Goal: Navigation & Orientation: Find specific page/section

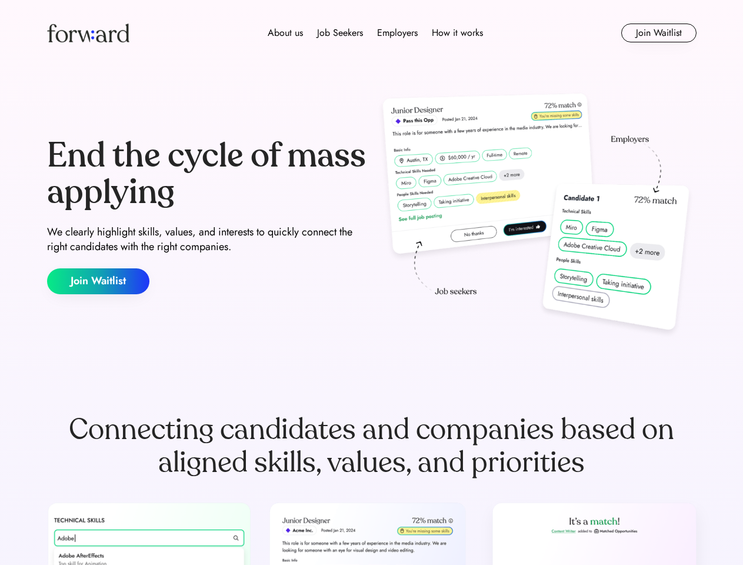
click at [371, 282] on div "End the cycle of mass applying We clearly highlight skills, values, and interes…" at bounding box center [371, 215] width 649 height 253
click at [372, 33] on div "About us Job Seekers Employers How it works" at bounding box center [376, 33] width 464 height 14
click at [88, 33] on img at bounding box center [88, 33] width 82 height 19
click at [375, 33] on div "About us Job Seekers Employers How it works" at bounding box center [376, 33] width 464 height 14
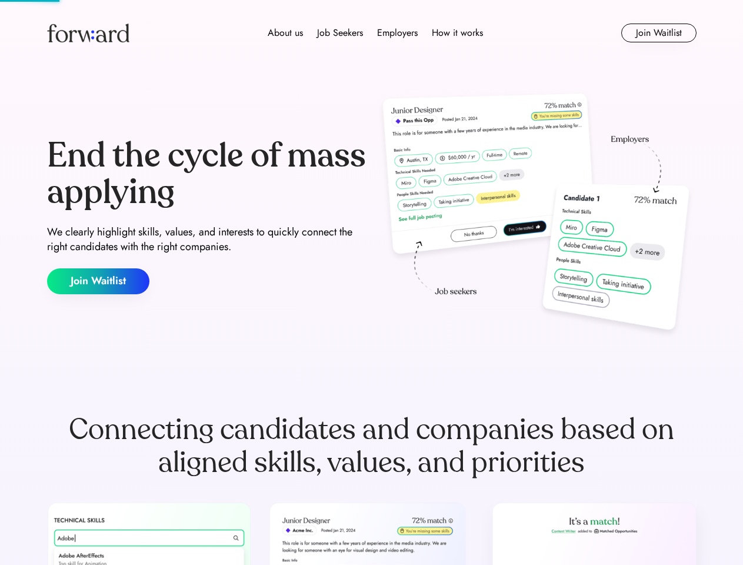
click at [285, 33] on div "About us" at bounding box center [285, 33] width 35 height 14
click at [340, 33] on div "Job Seekers" at bounding box center [340, 33] width 46 height 14
click at [397, 33] on div "Employers" at bounding box center [397, 33] width 41 height 14
